Goal: Transaction & Acquisition: Purchase product/service

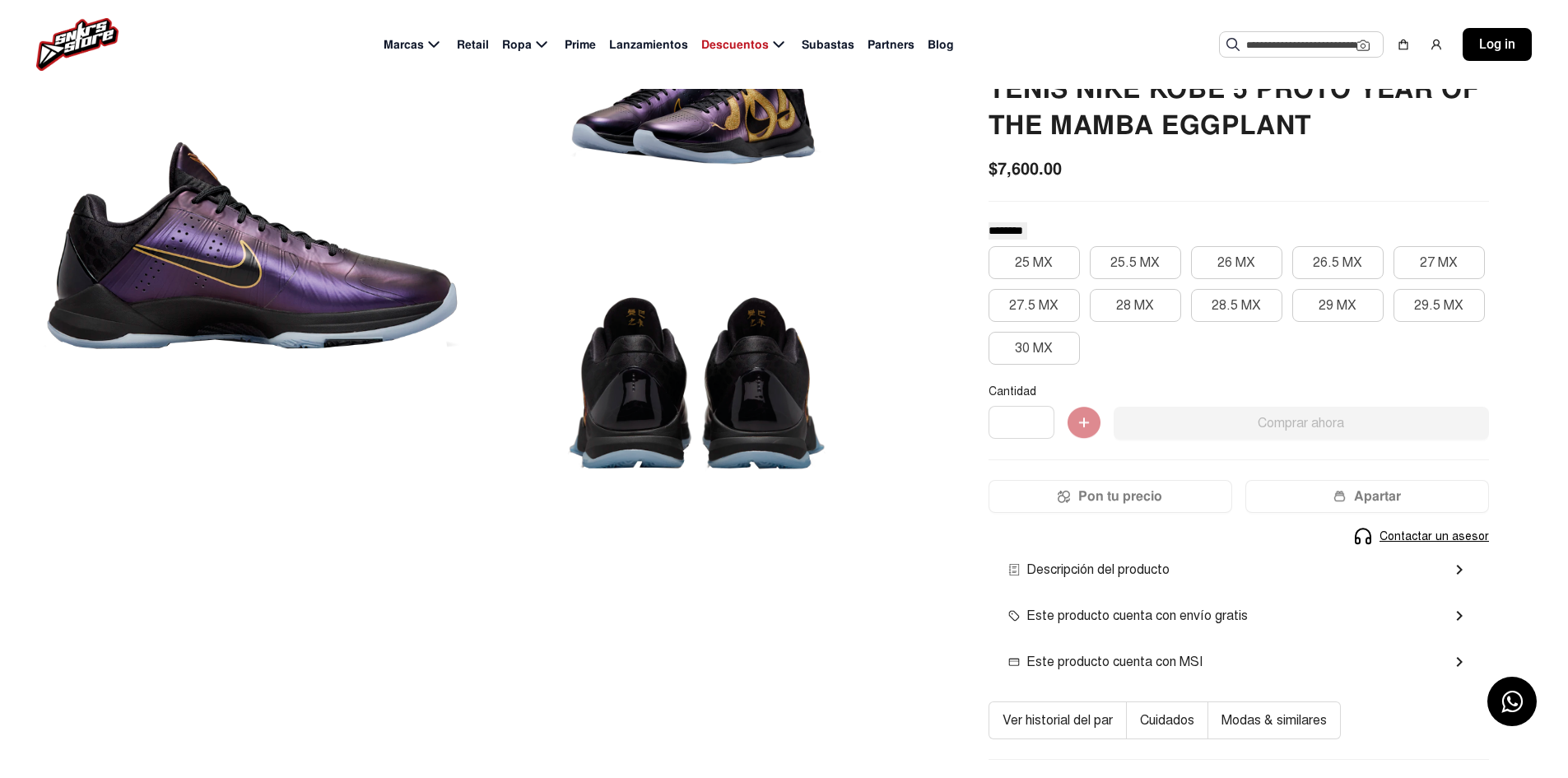
scroll to position [18, 0]
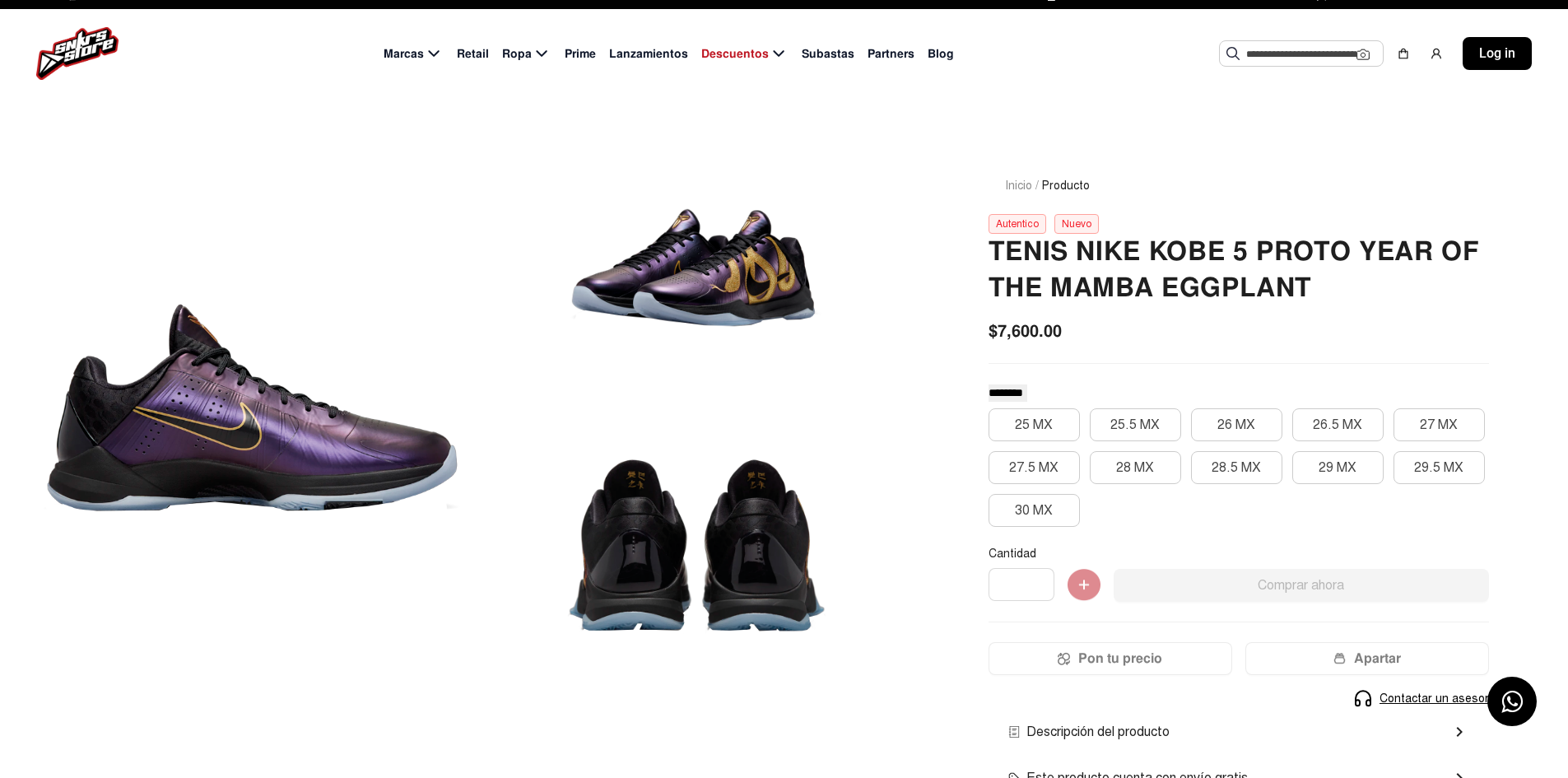
click at [742, 276] on div at bounding box center [696, 267] width 424 height 260
click at [725, 293] on div at bounding box center [696, 267] width 424 height 260
click at [699, 554] on div at bounding box center [696, 547] width 424 height 260
click at [619, 568] on div at bounding box center [696, 547] width 424 height 260
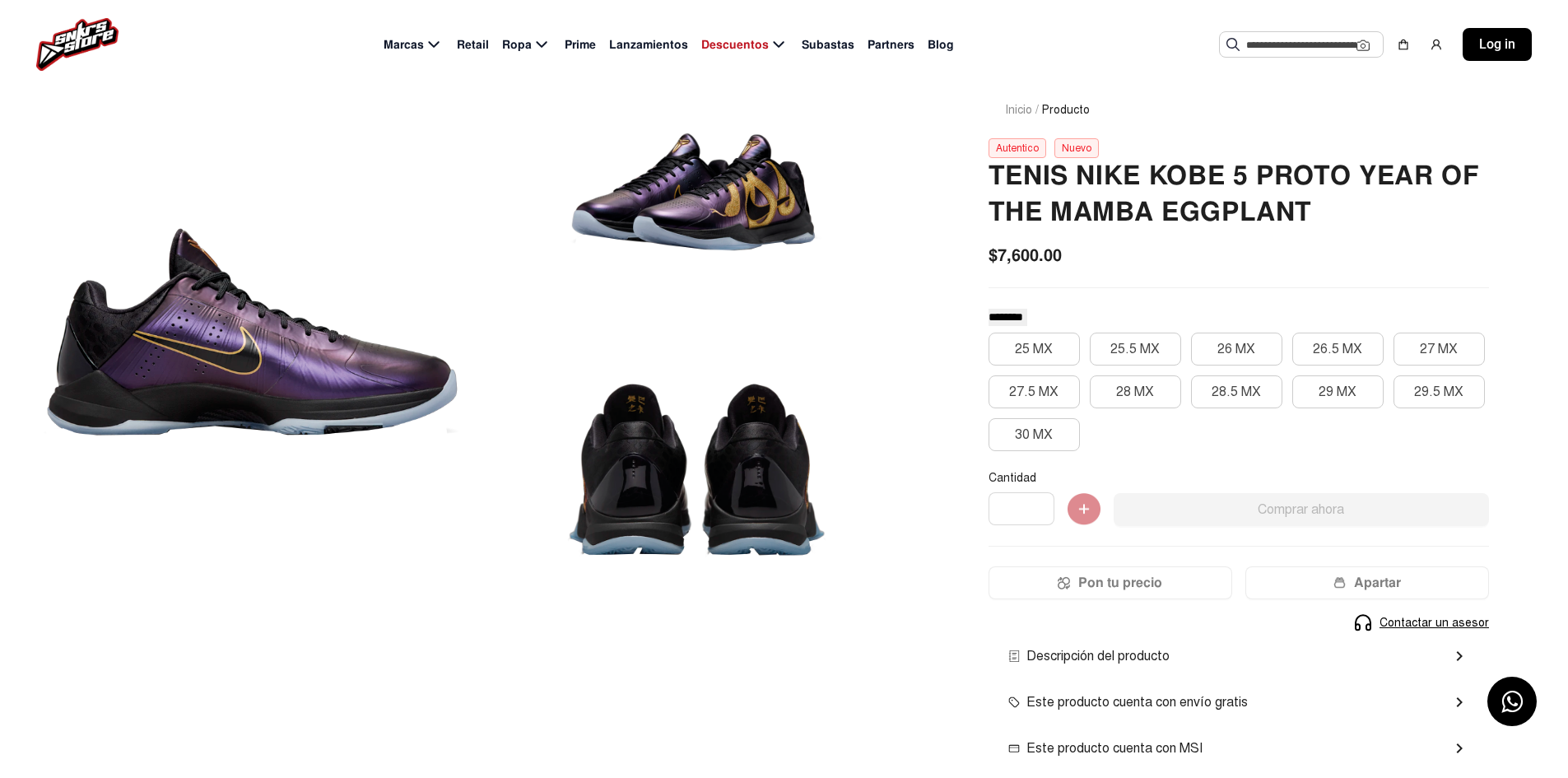
scroll to position [164, 0]
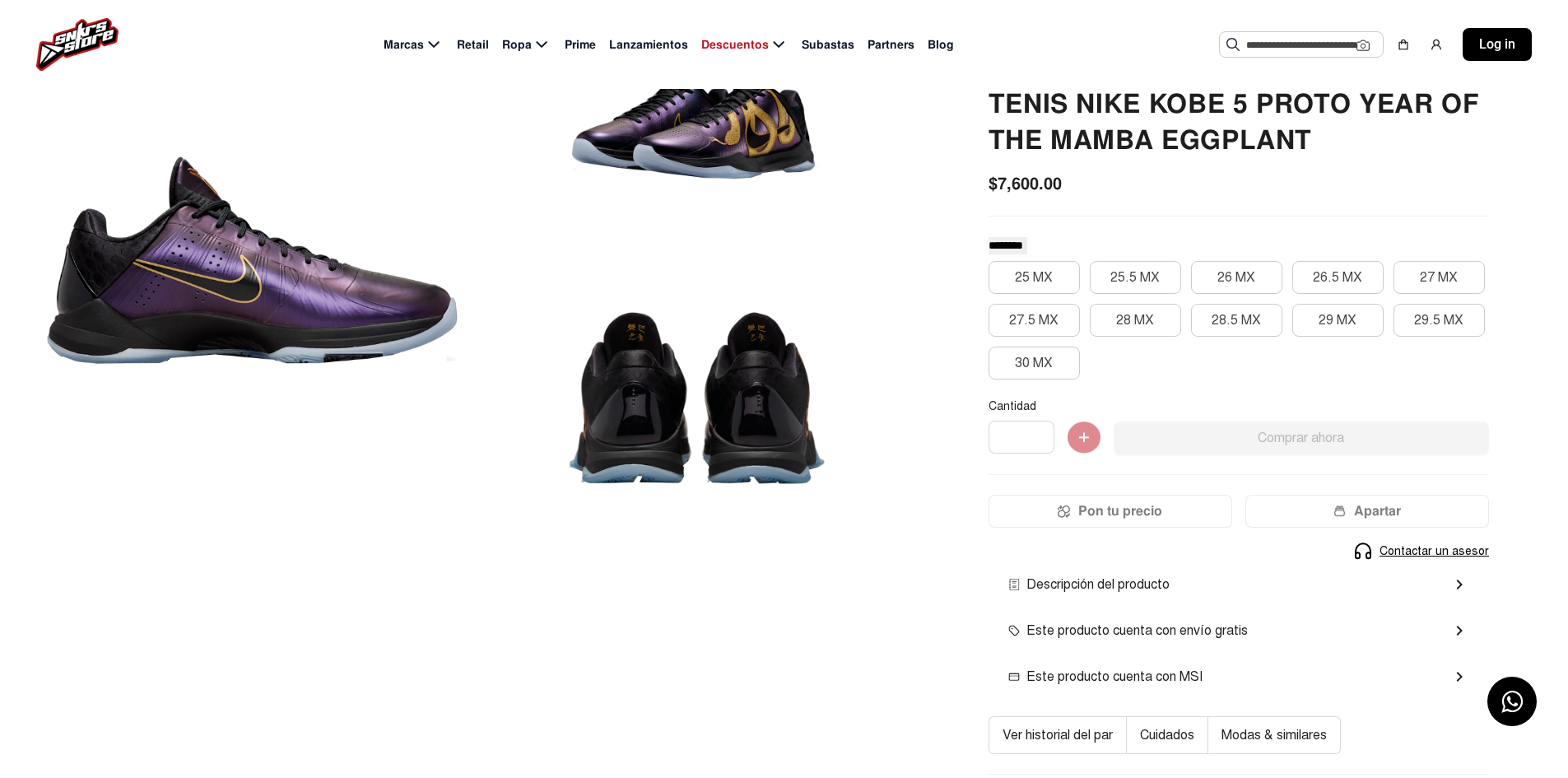
click at [666, 464] on div at bounding box center [696, 400] width 424 height 260
click at [278, 266] on div at bounding box center [252, 260] width 424 height 539
